Goal: Information Seeking & Learning: Learn about a topic

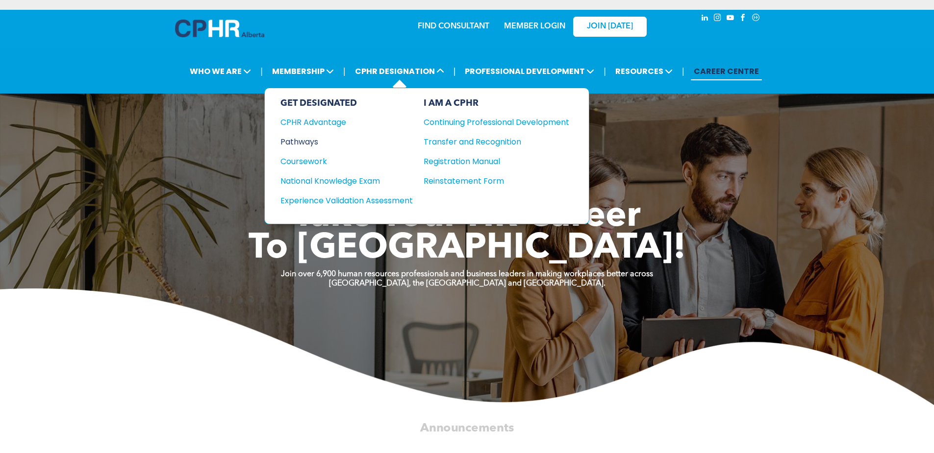
click at [301, 141] on div "Pathways" at bounding box center [339, 142] width 119 height 12
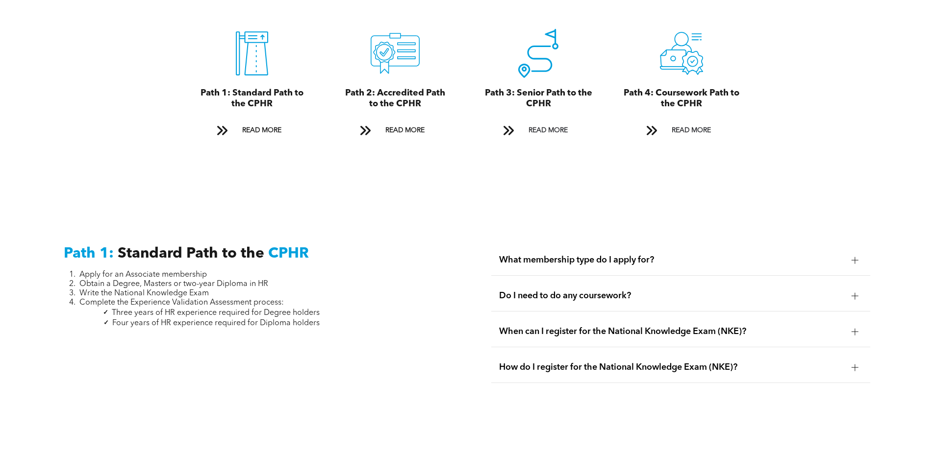
scroll to position [1127, 0]
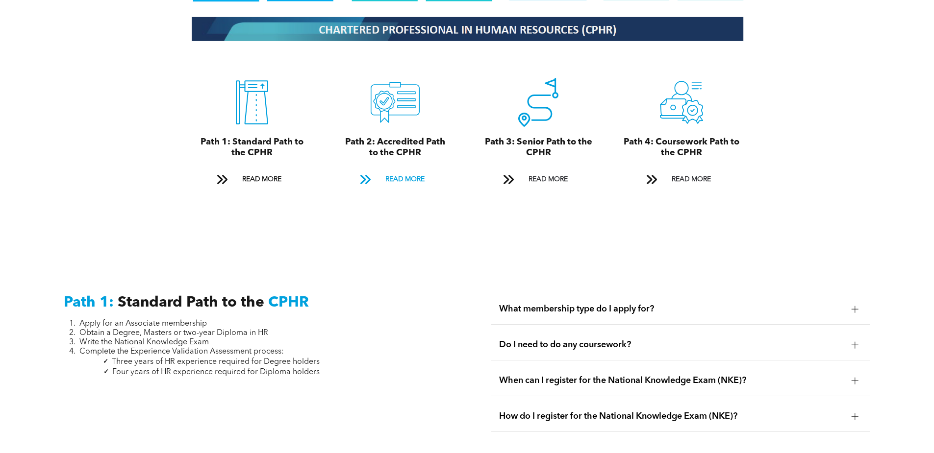
click at [399, 171] on span "READ MORE" at bounding box center [405, 180] width 46 height 18
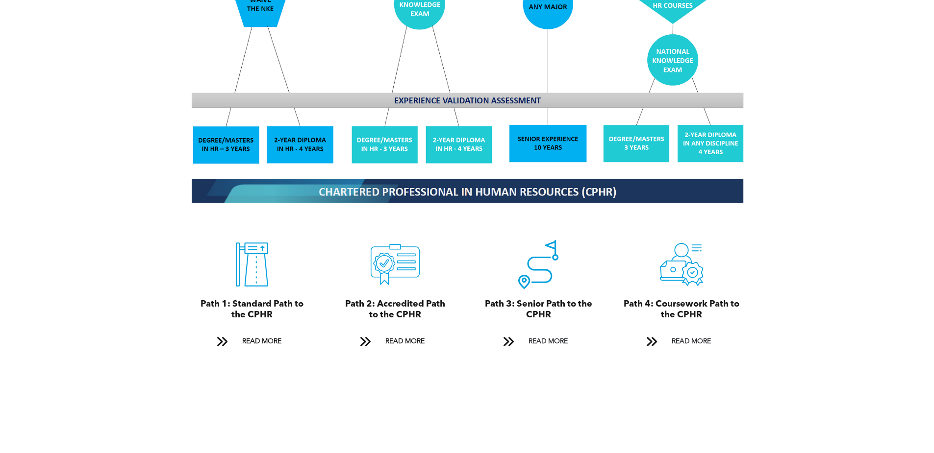
scroll to position [1112, 0]
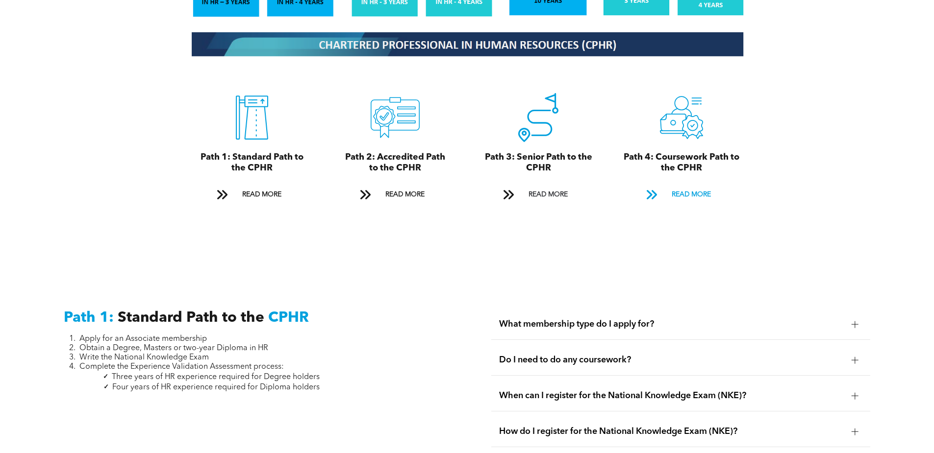
click at [682, 186] on span "READ MORE" at bounding box center [691, 195] width 46 height 18
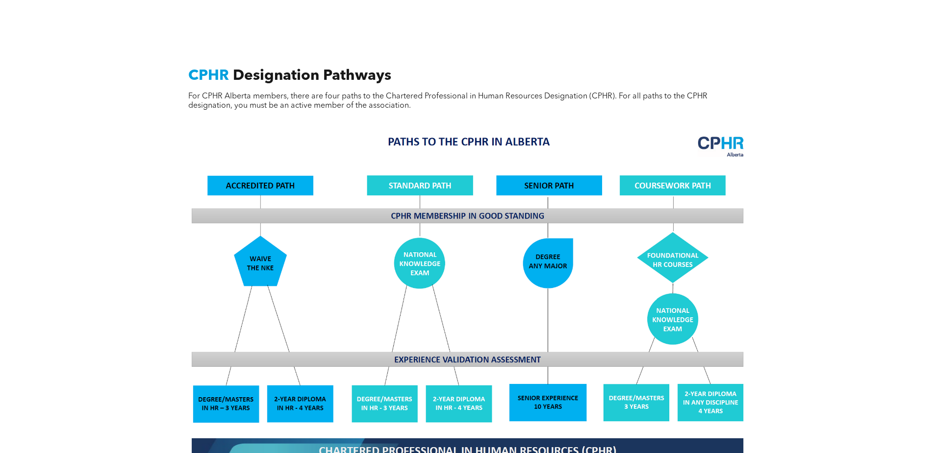
scroll to position [902, 0]
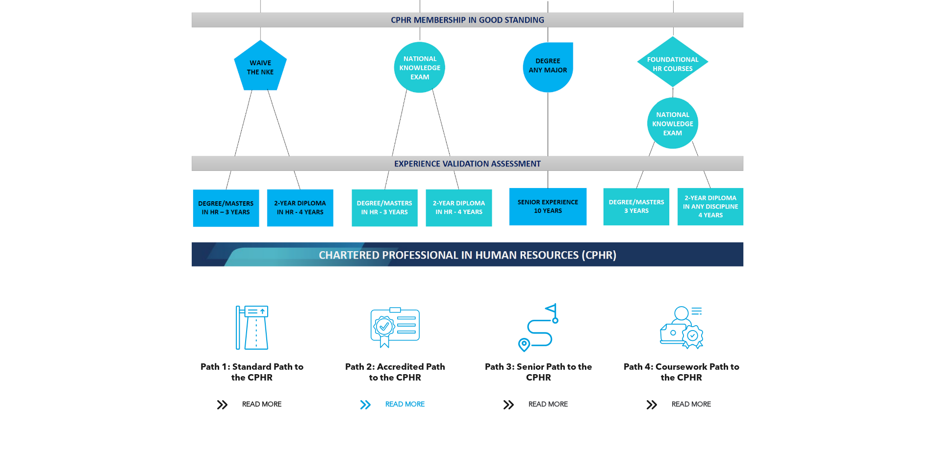
click at [410, 397] on span "READ MORE" at bounding box center [405, 405] width 46 height 18
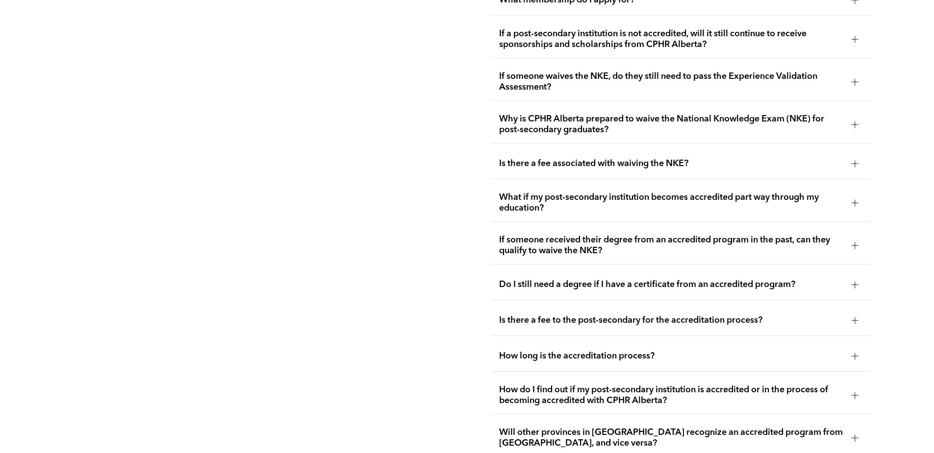
scroll to position [1994, 0]
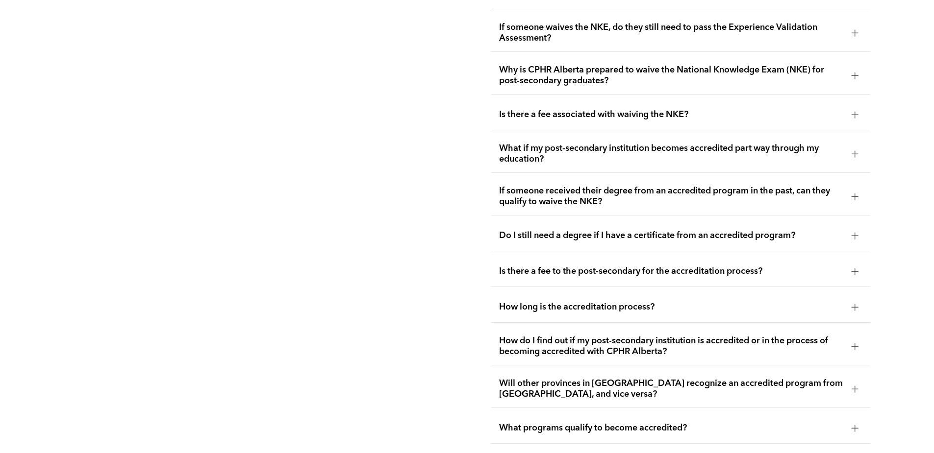
click at [854, 232] on div at bounding box center [854, 235] width 7 height 7
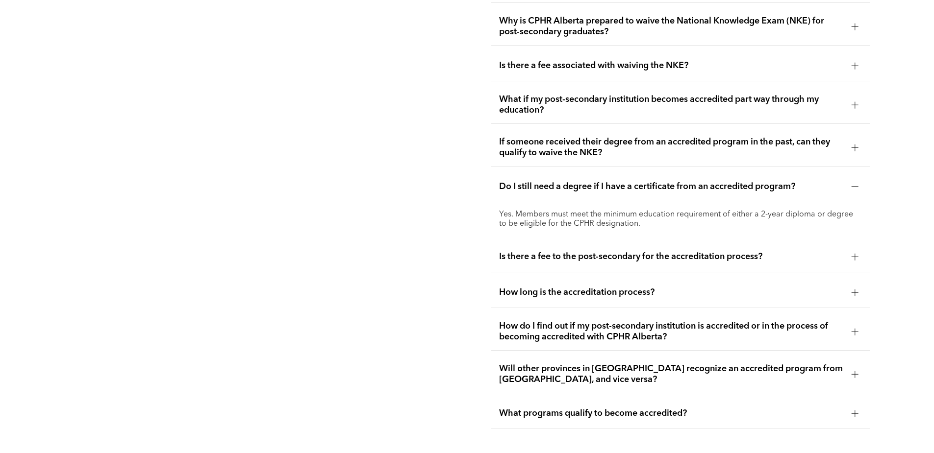
scroll to position [2092, 0]
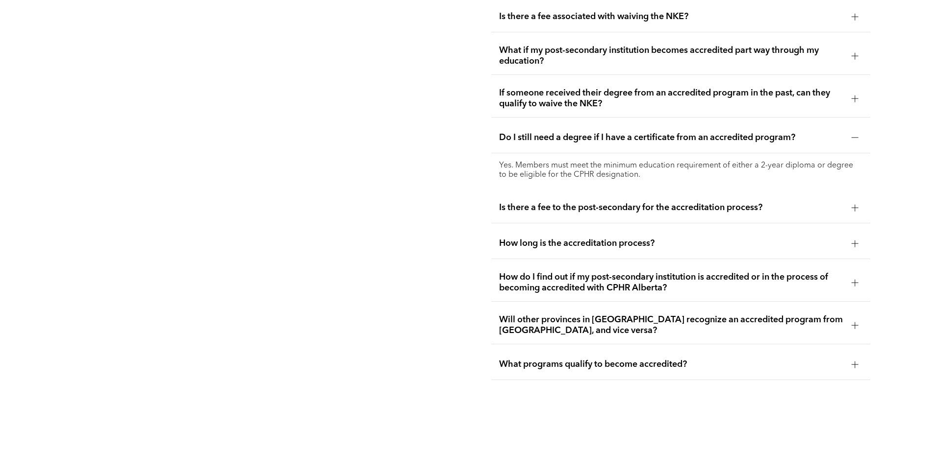
click at [850, 236] on div at bounding box center [854, 243] width 15 height 15
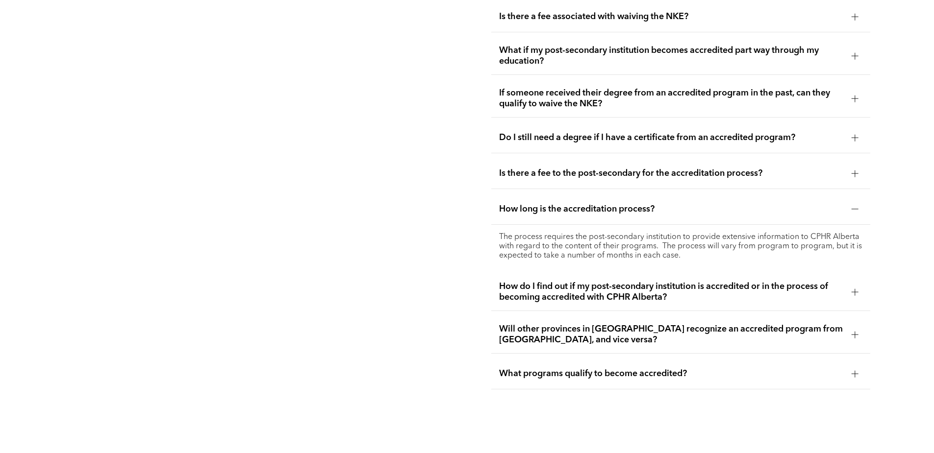
click at [848, 327] on div at bounding box center [854, 334] width 15 height 15
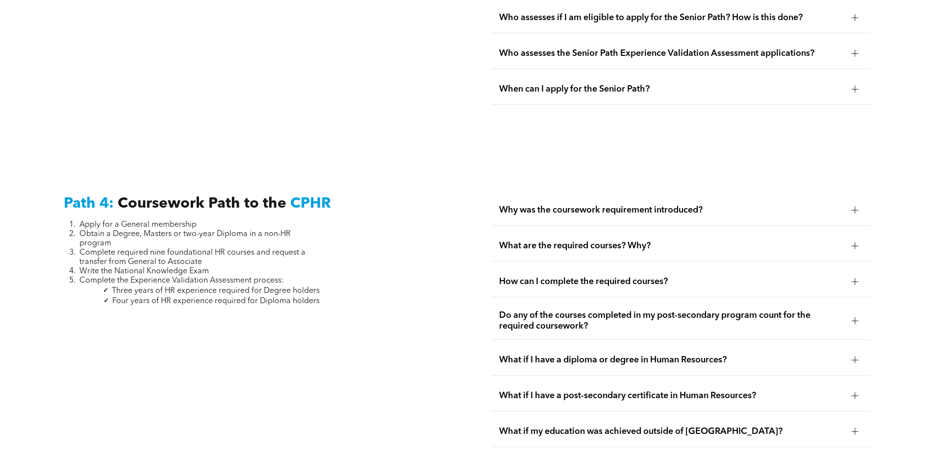
scroll to position [3068, 0]
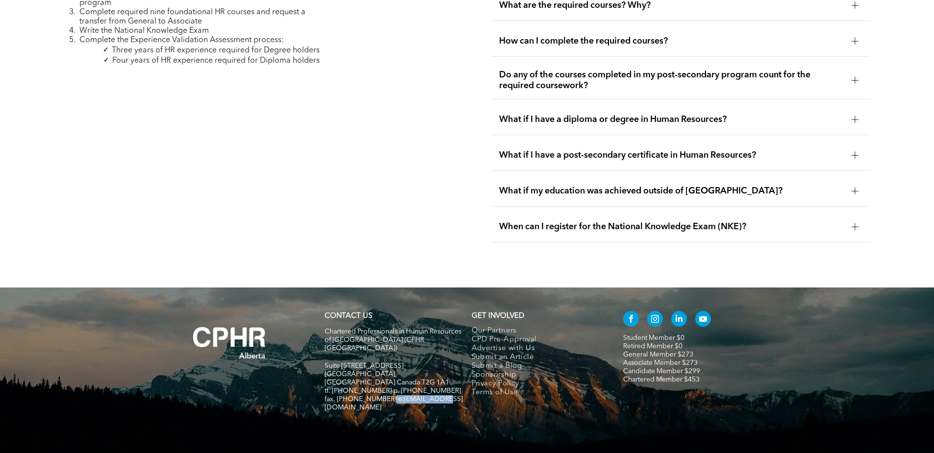
drag, startPoint x: 437, startPoint y: 358, endPoint x: 387, endPoint y: 359, distance: 50.0
click at [387, 395] on h5 "fax. [PHONE_NUMBER] e:[EMAIL_ADDRESS][DOMAIN_NAME]" at bounding box center [393, 403] width 138 height 17
click at [657, 368] on link "Candidate Member $299" at bounding box center [661, 371] width 77 height 7
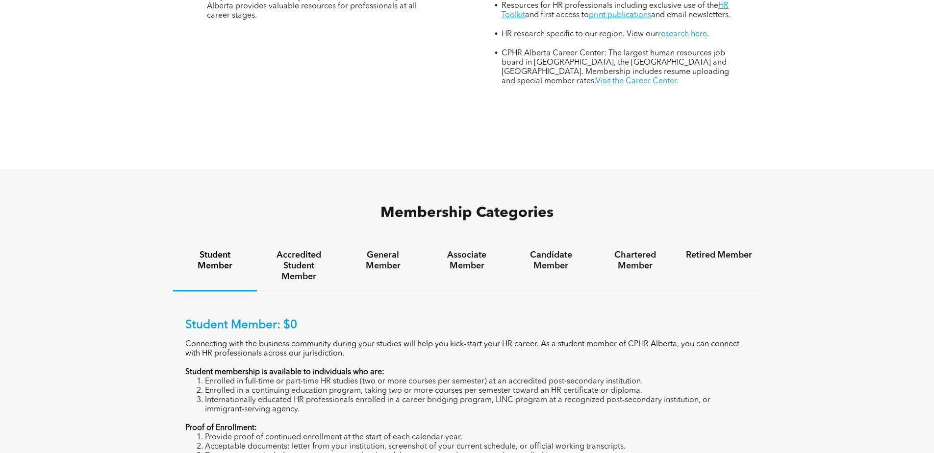
scroll to position [539, 0]
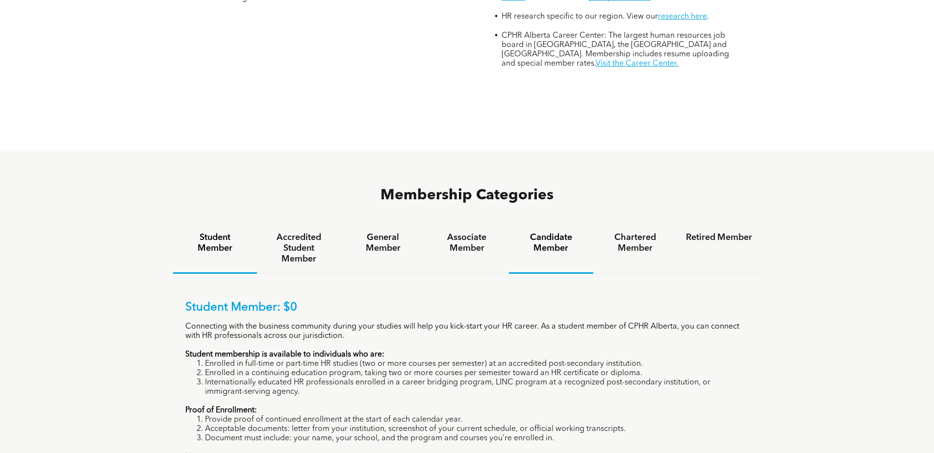
click at [556, 232] on h4 "Candidate Member" at bounding box center [550, 243] width 66 height 22
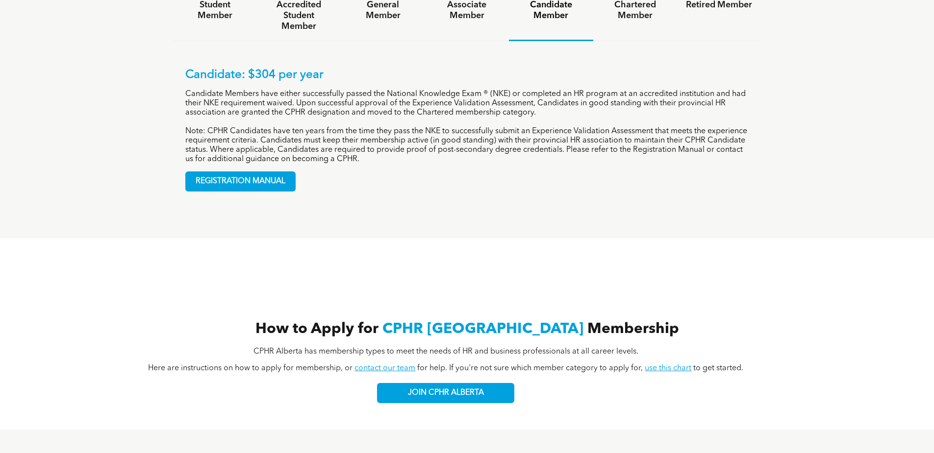
scroll to position [738, 0]
